Goal: Transaction & Acquisition: Purchase product/service

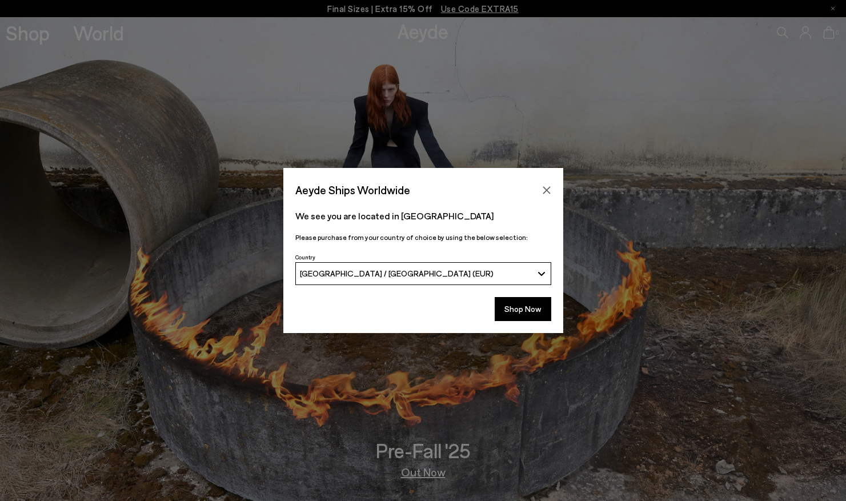
click at [520, 310] on button "Shop Now" at bounding box center [522, 309] width 57 height 24
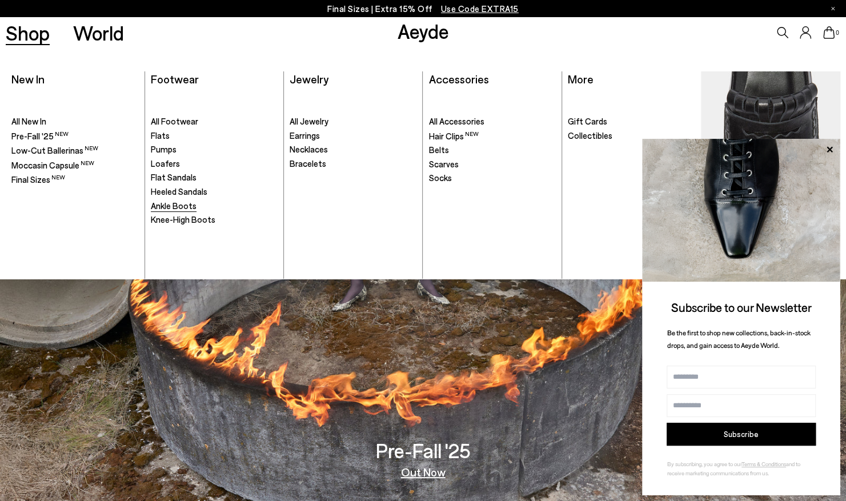
click at [178, 200] on link "Ankle Boots" at bounding box center [214, 205] width 127 height 11
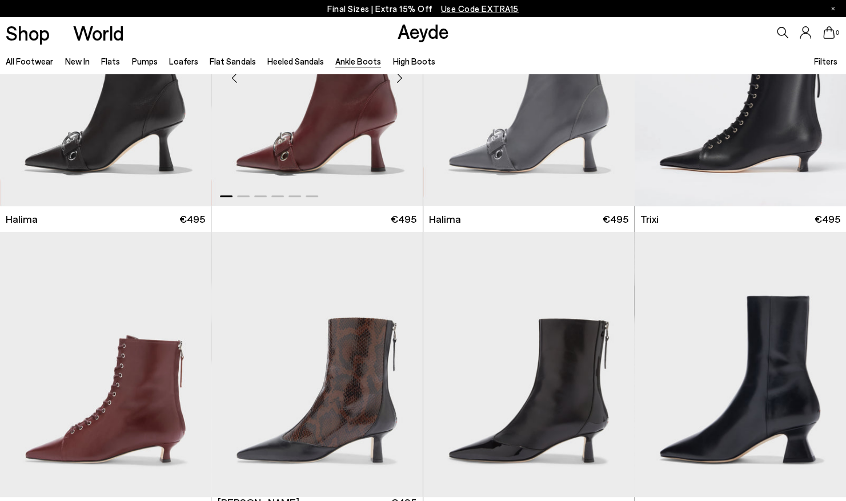
scroll to position [295, 0]
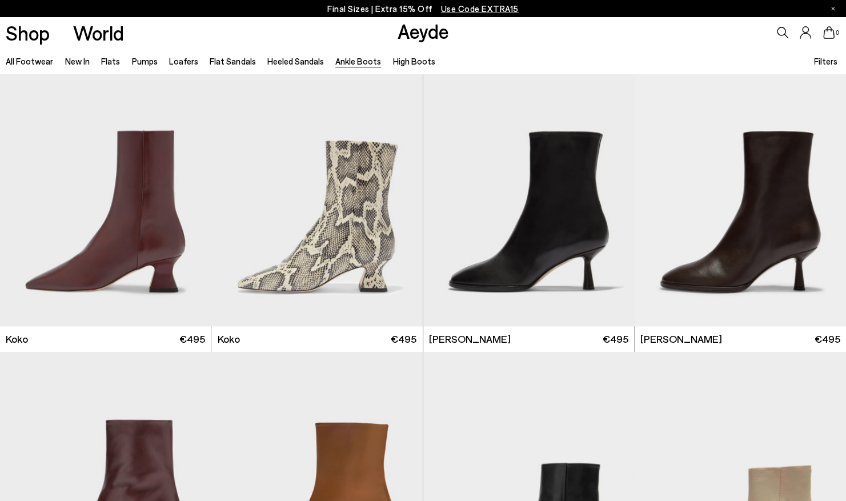
scroll to position [589, 0]
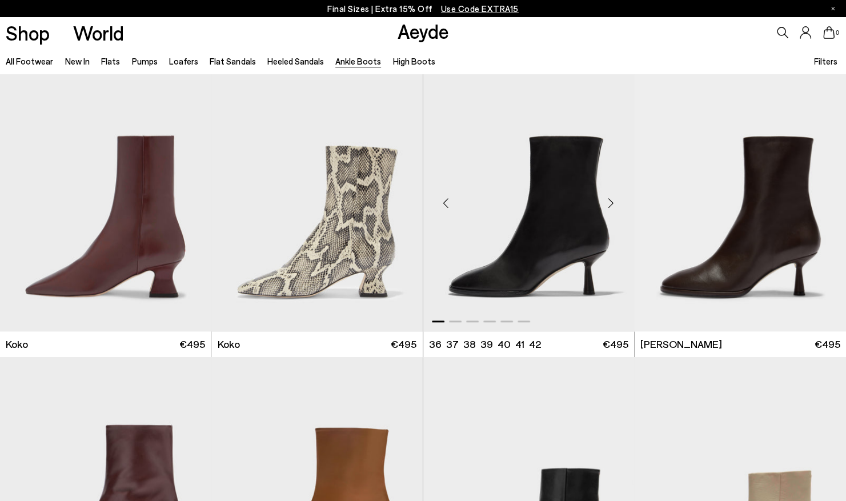
click at [614, 202] on div "Next slide" at bounding box center [611, 203] width 34 height 34
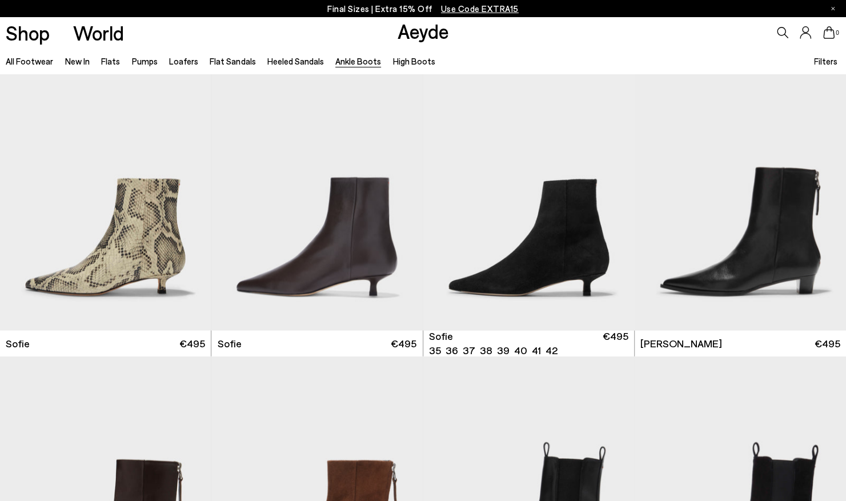
scroll to position [1173, 0]
click at [614, 202] on div "Next slide" at bounding box center [611, 201] width 34 height 34
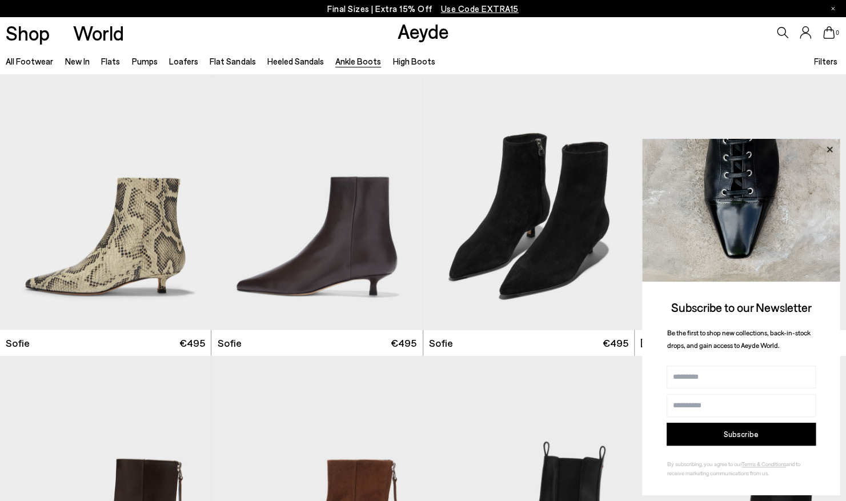
click at [827, 148] on icon at bounding box center [829, 149] width 6 height 6
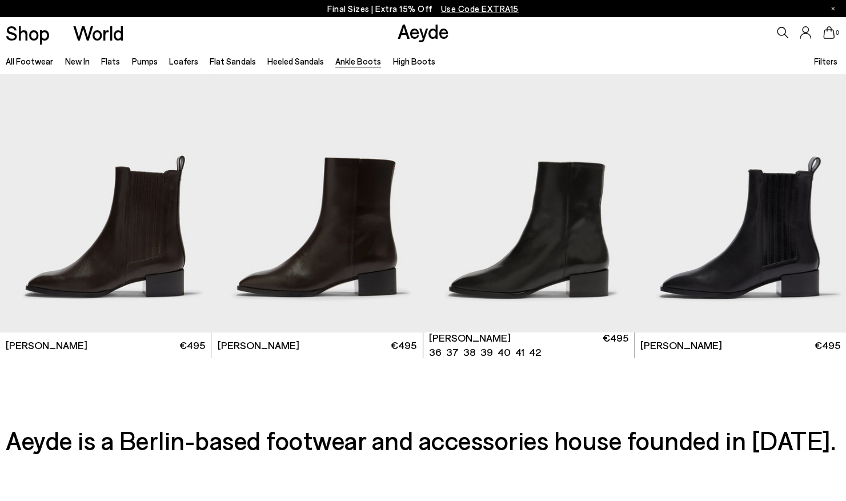
scroll to position [2333, 0]
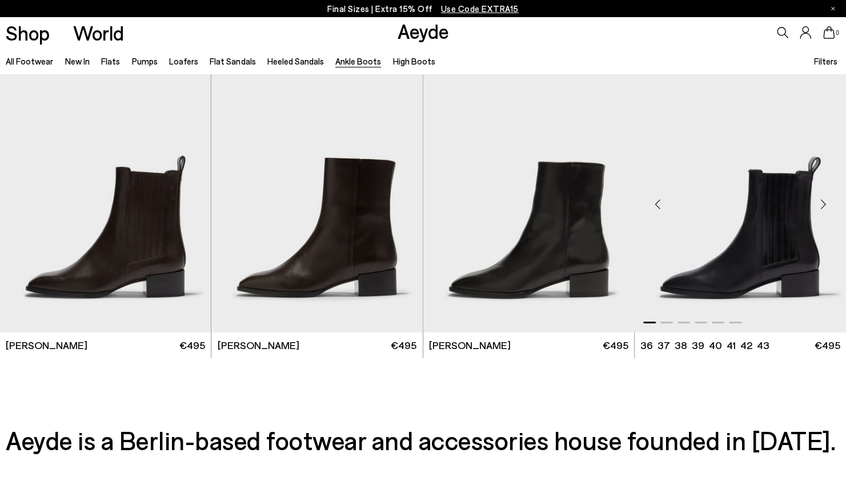
click at [827, 204] on div "Next slide" at bounding box center [823, 204] width 34 height 34
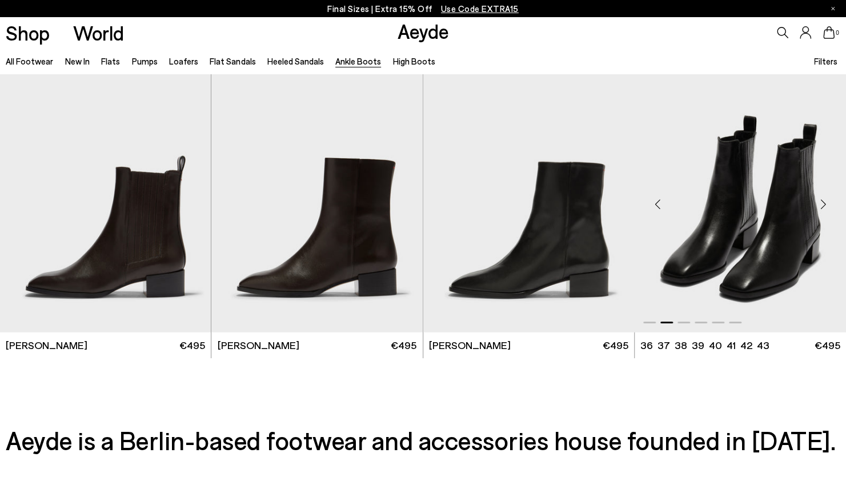
click at [827, 204] on div "Next slide" at bounding box center [823, 204] width 34 height 34
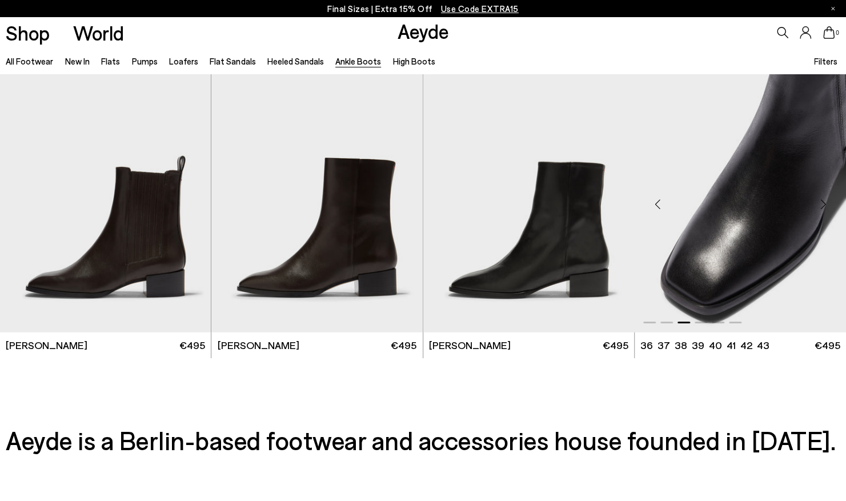
click at [756, 167] on img "3 / 6" at bounding box center [739, 199] width 211 height 265
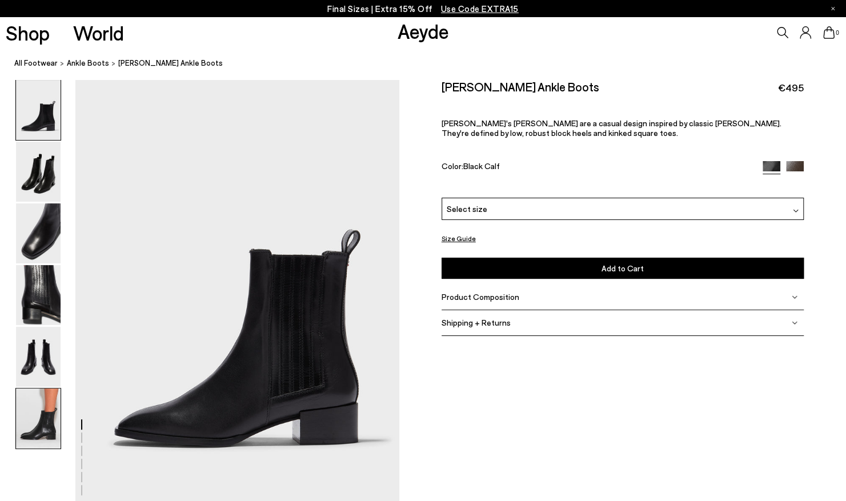
click at [48, 429] on img at bounding box center [38, 418] width 45 height 60
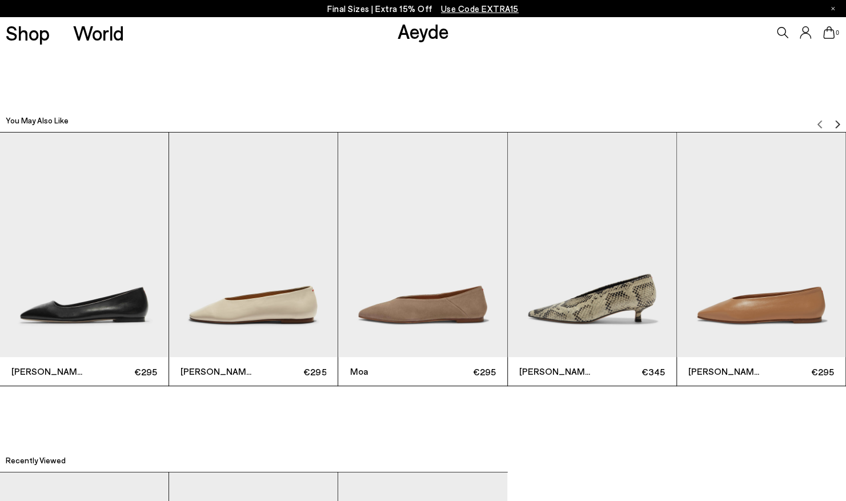
scroll to position [2631, 0]
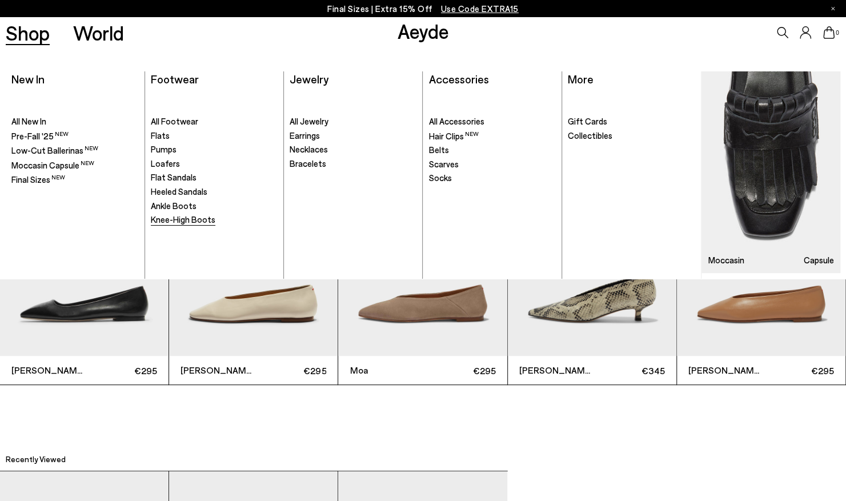
click at [174, 216] on span "Knee-High Boots" at bounding box center [183, 219] width 65 height 10
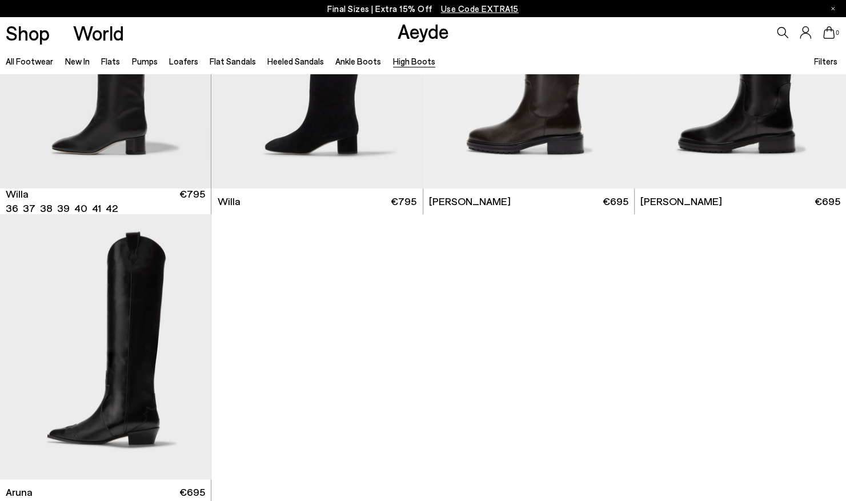
scroll to position [485, 0]
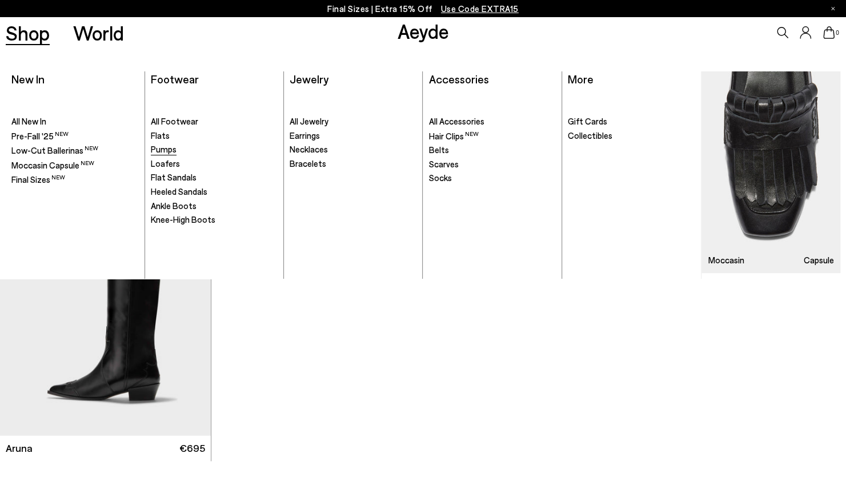
click at [160, 150] on span "Pumps" at bounding box center [164, 149] width 26 height 10
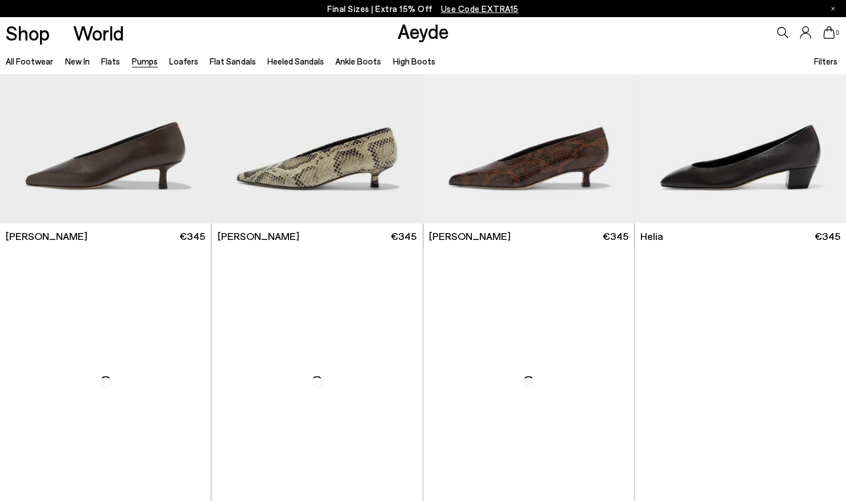
scroll to position [739, 0]
